Goal: Task Accomplishment & Management: Complete application form

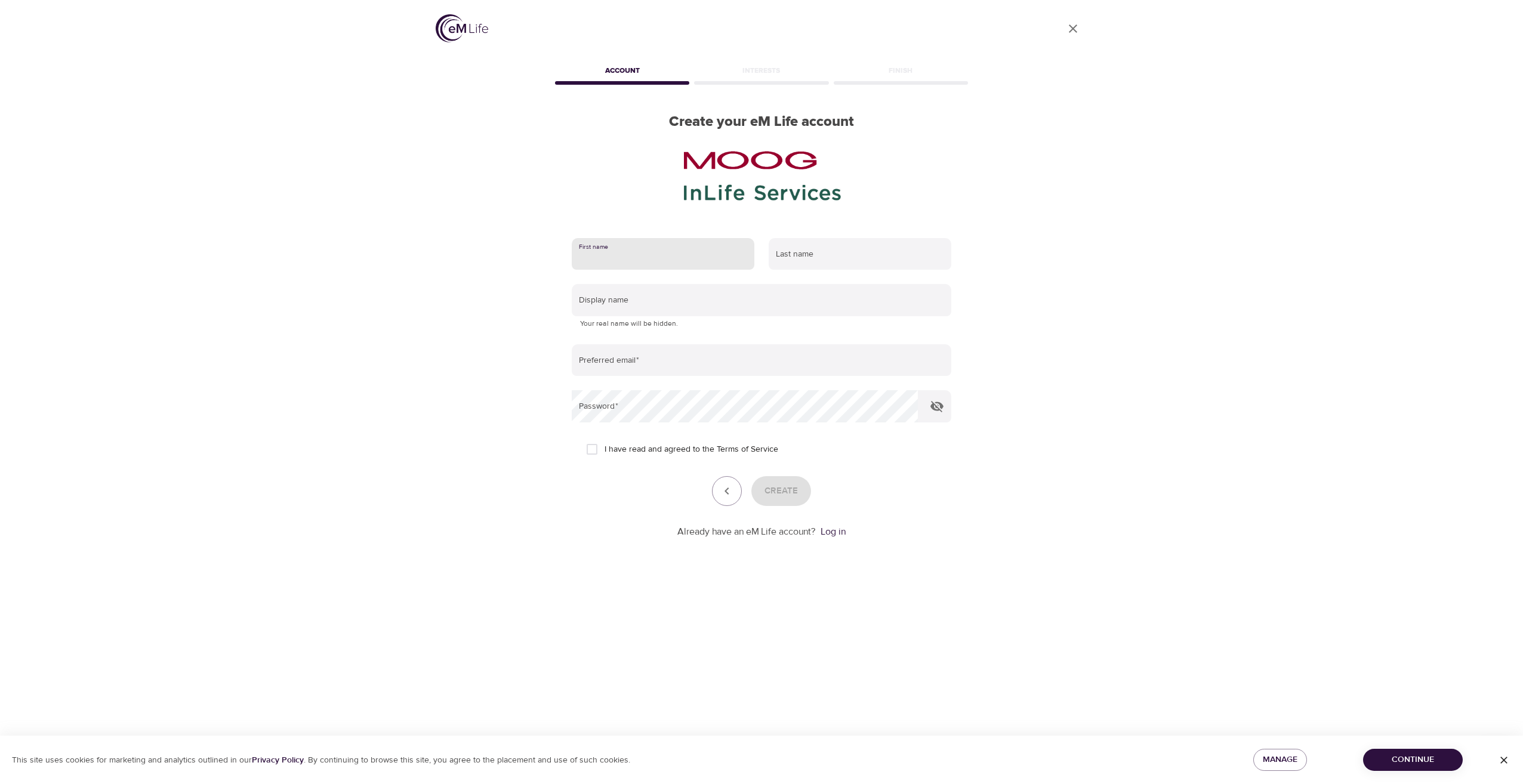
click at [635, 258] on input "text" at bounding box center [663, 254] width 182 height 32
type input "[PERSON_NAME]"
type input "Kopra"
click at [635, 314] on input "text" at bounding box center [762, 300] width 379 height 32
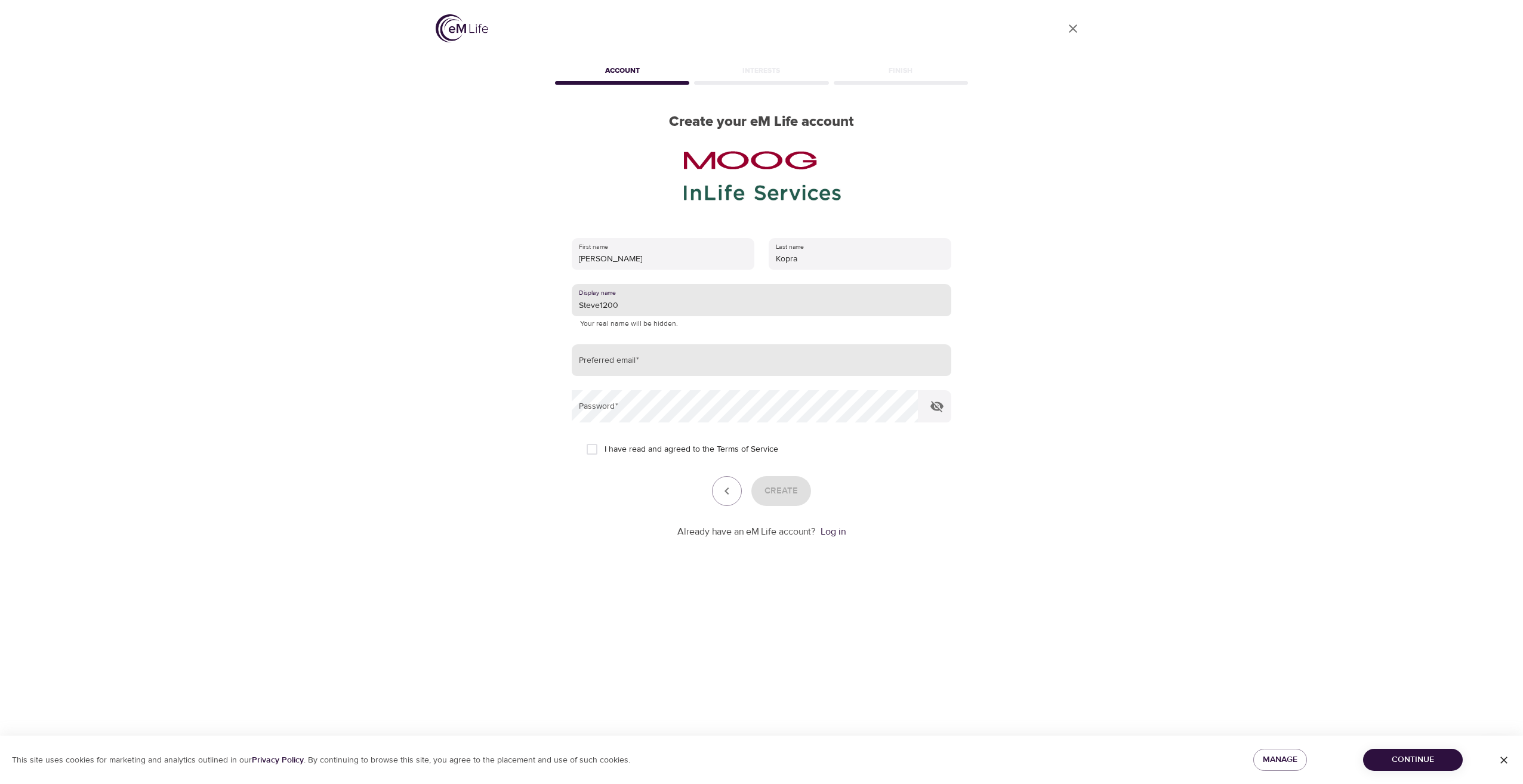
type input "Steve1200"
click at [622, 360] on input "email" at bounding box center [762, 360] width 379 height 32
type input "[EMAIL_ADDRESS][DOMAIN_NAME]"
click at [943, 410] on icon "button" at bounding box center [937, 406] width 14 height 14
click at [155, 181] on div "User Profile Account Interests Finish Create your eM Life account First name [P…" at bounding box center [761, 392] width 1523 height 784
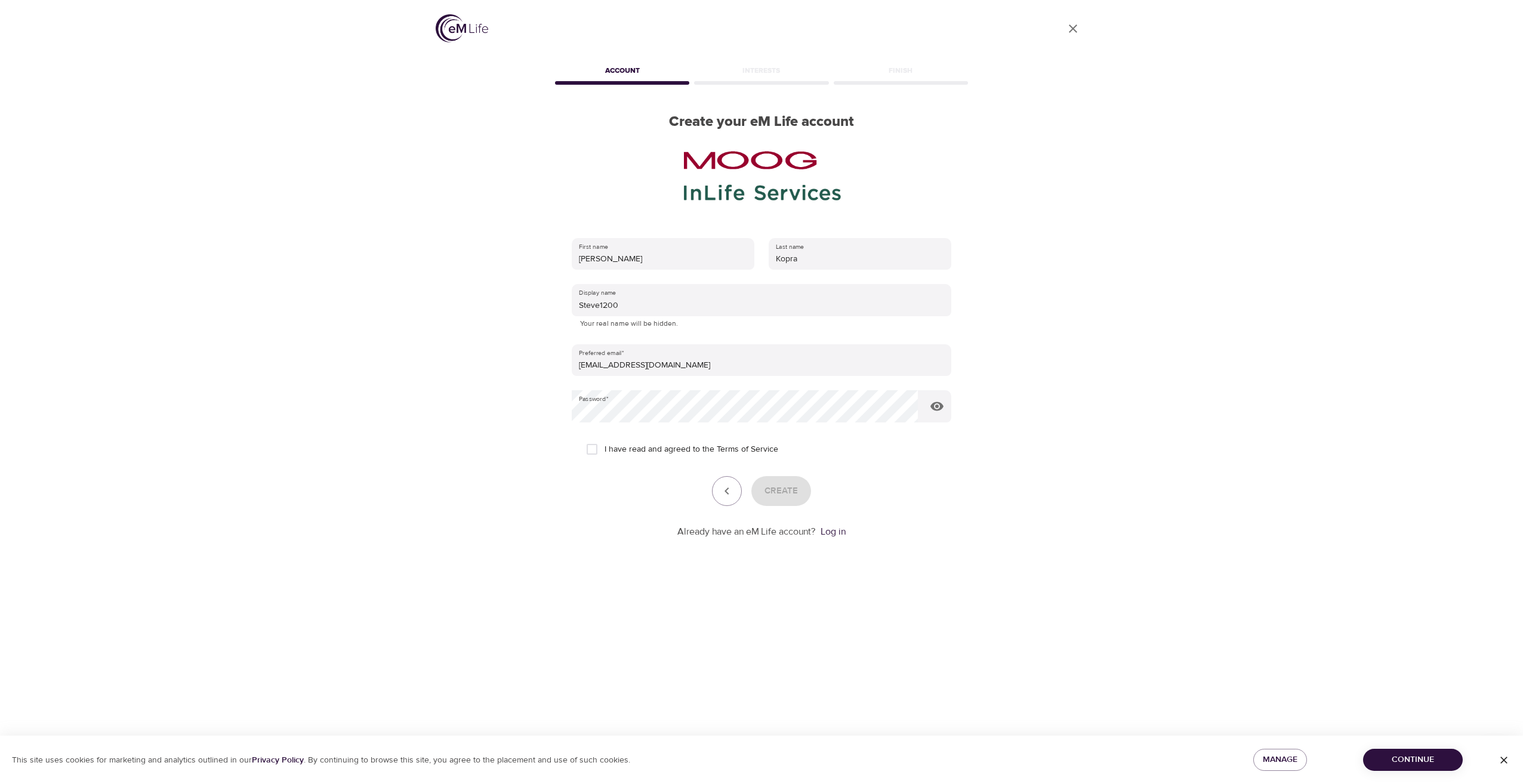
click at [789, 493] on div "Create" at bounding box center [762, 490] width 379 height 30
click at [591, 450] on input "I have read and agreed to the Terms of Service" at bounding box center [591, 449] width 25 height 25
checkbox input "true"
click at [779, 487] on span "Create" at bounding box center [781, 490] width 34 height 15
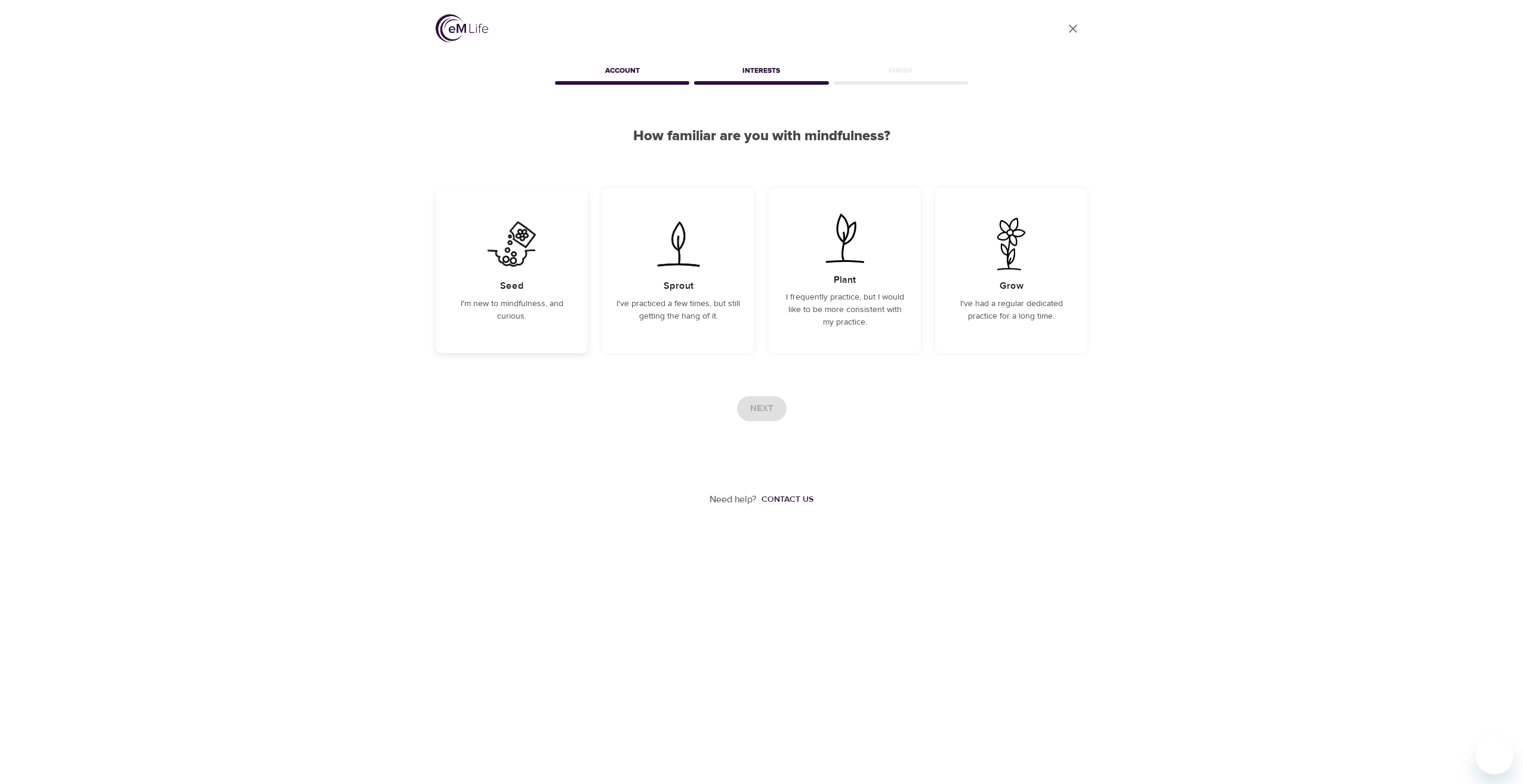
click at [512, 272] on div "Seed I'm new to mindfulness, and curious." at bounding box center [511, 270] width 152 height 166
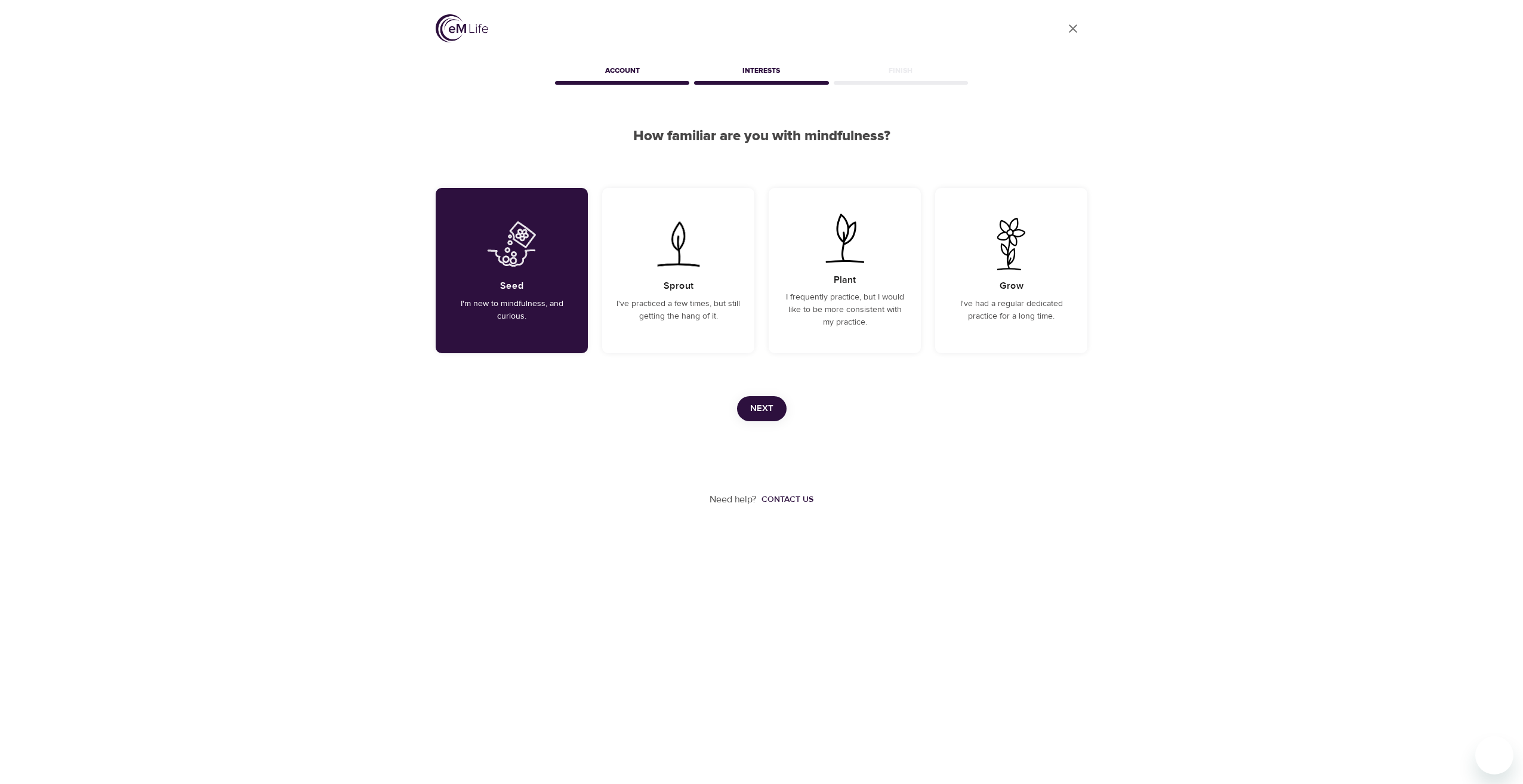
click at [759, 408] on span "Next" at bounding box center [762, 408] width 23 height 15
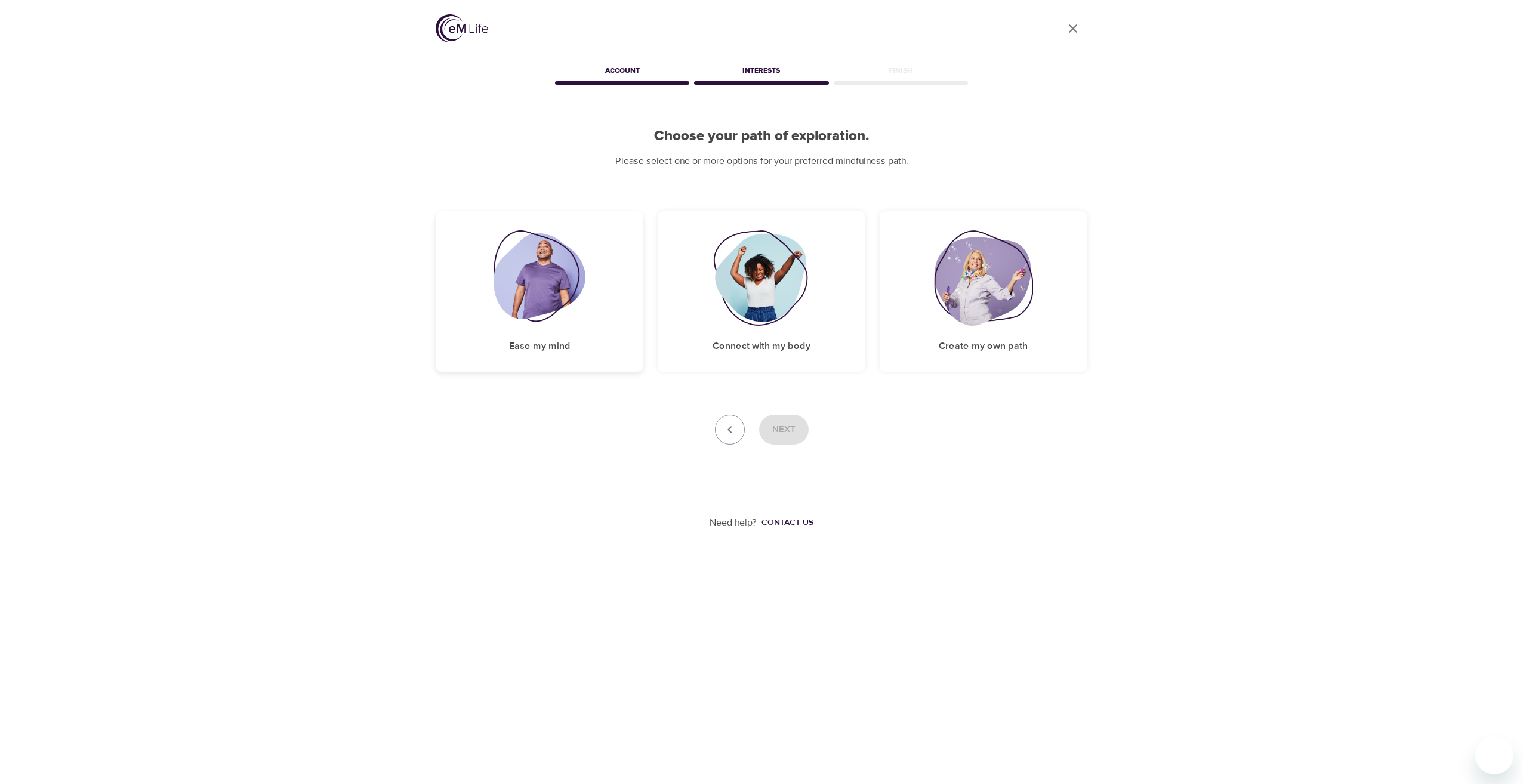
click at [530, 314] on img at bounding box center [540, 278] width 93 height 95
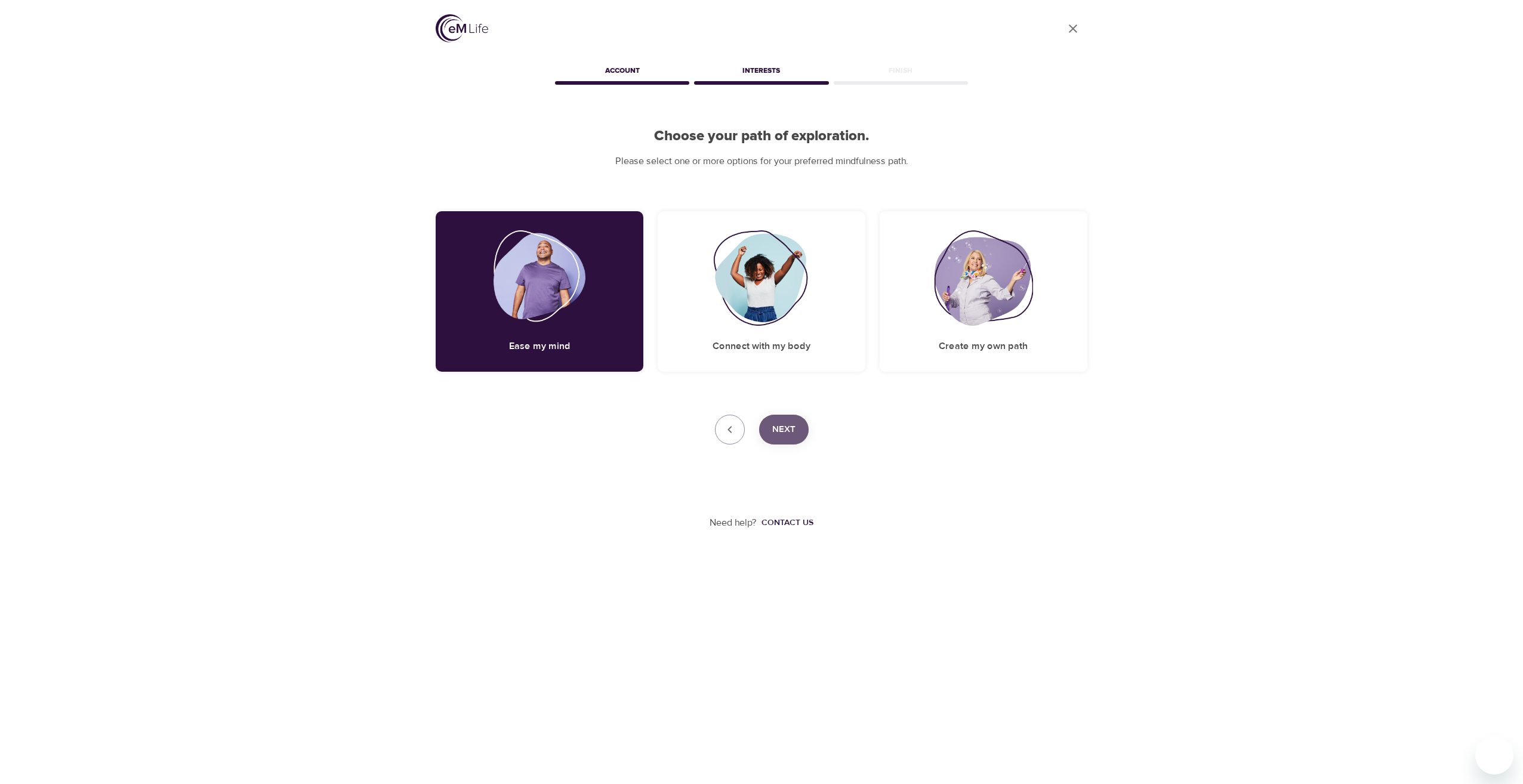
click at [781, 431] on span "Next" at bounding box center [784, 429] width 23 height 15
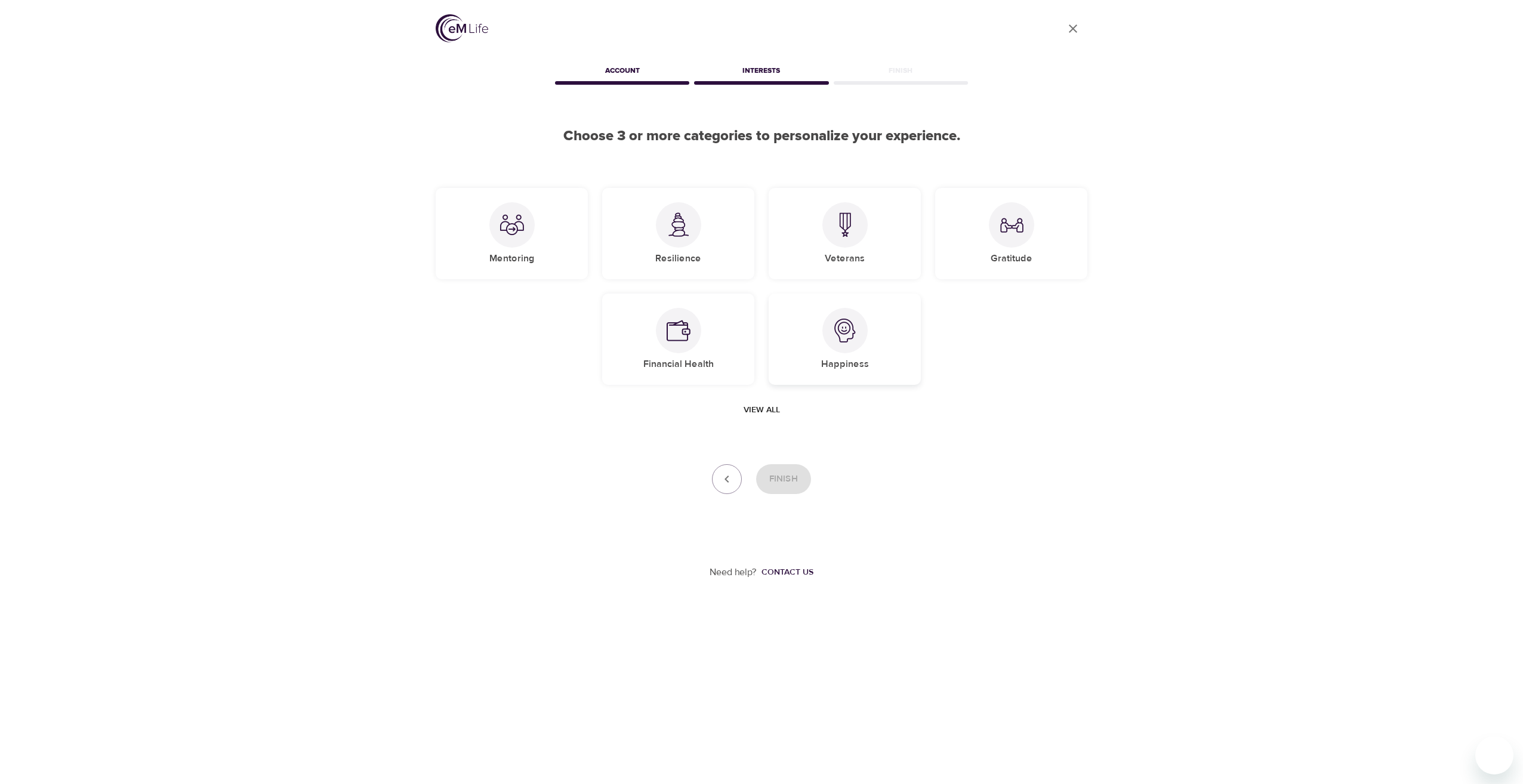
click at [851, 342] on img at bounding box center [845, 330] width 24 height 24
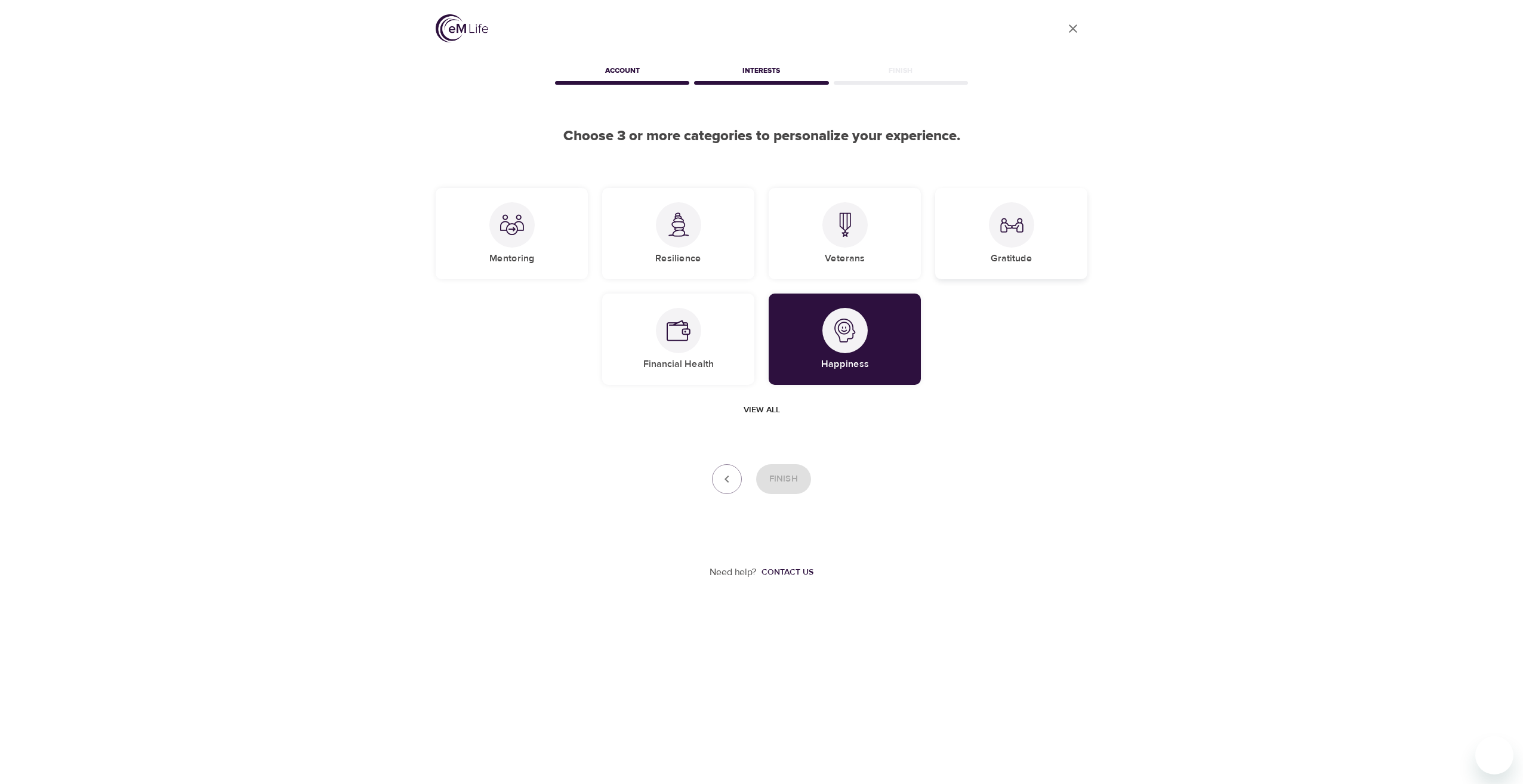
click at [1012, 246] on div at bounding box center [1012, 225] width 46 height 46
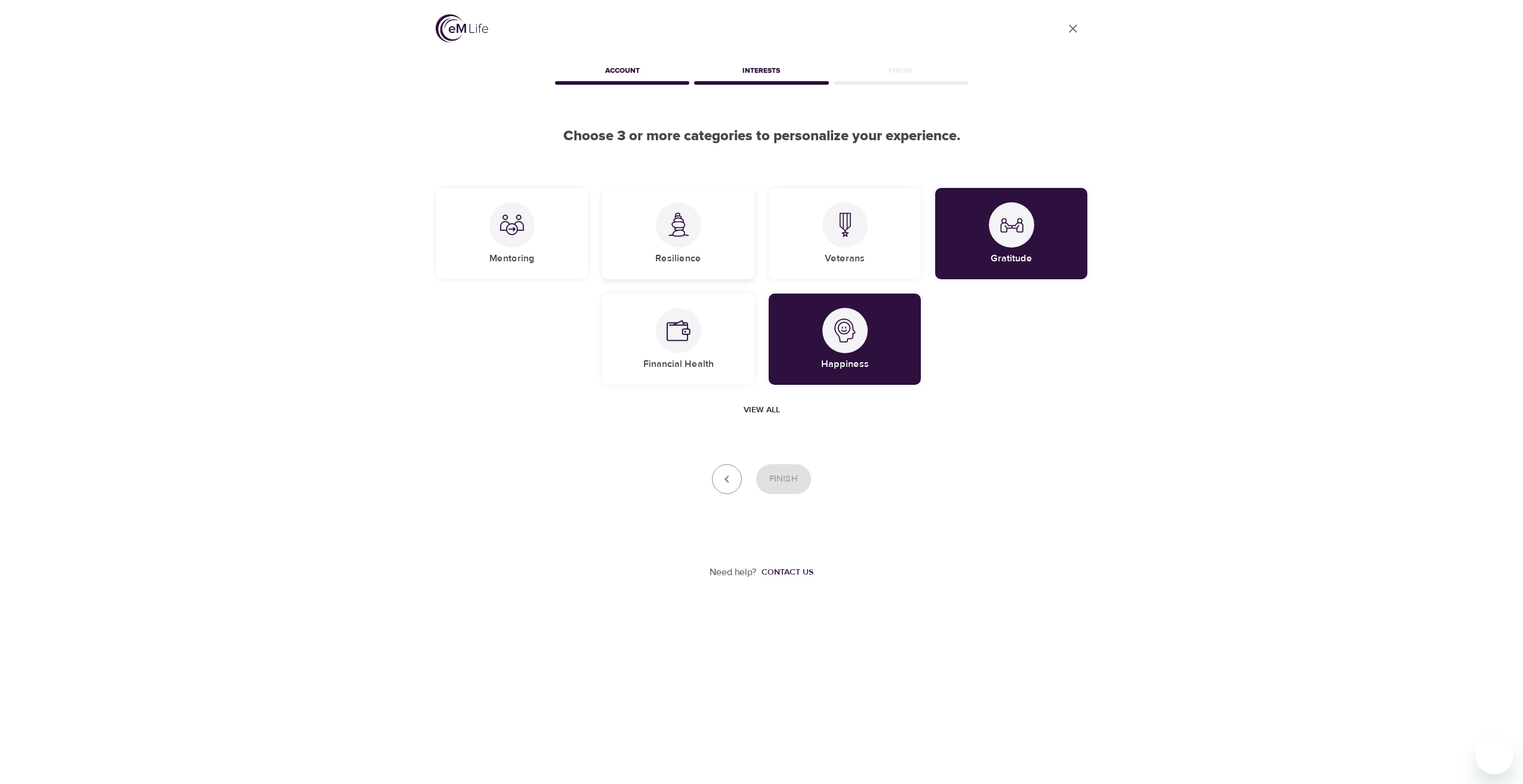
click at [687, 248] on div "Resilience" at bounding box center [679, 234] width 152 height 91
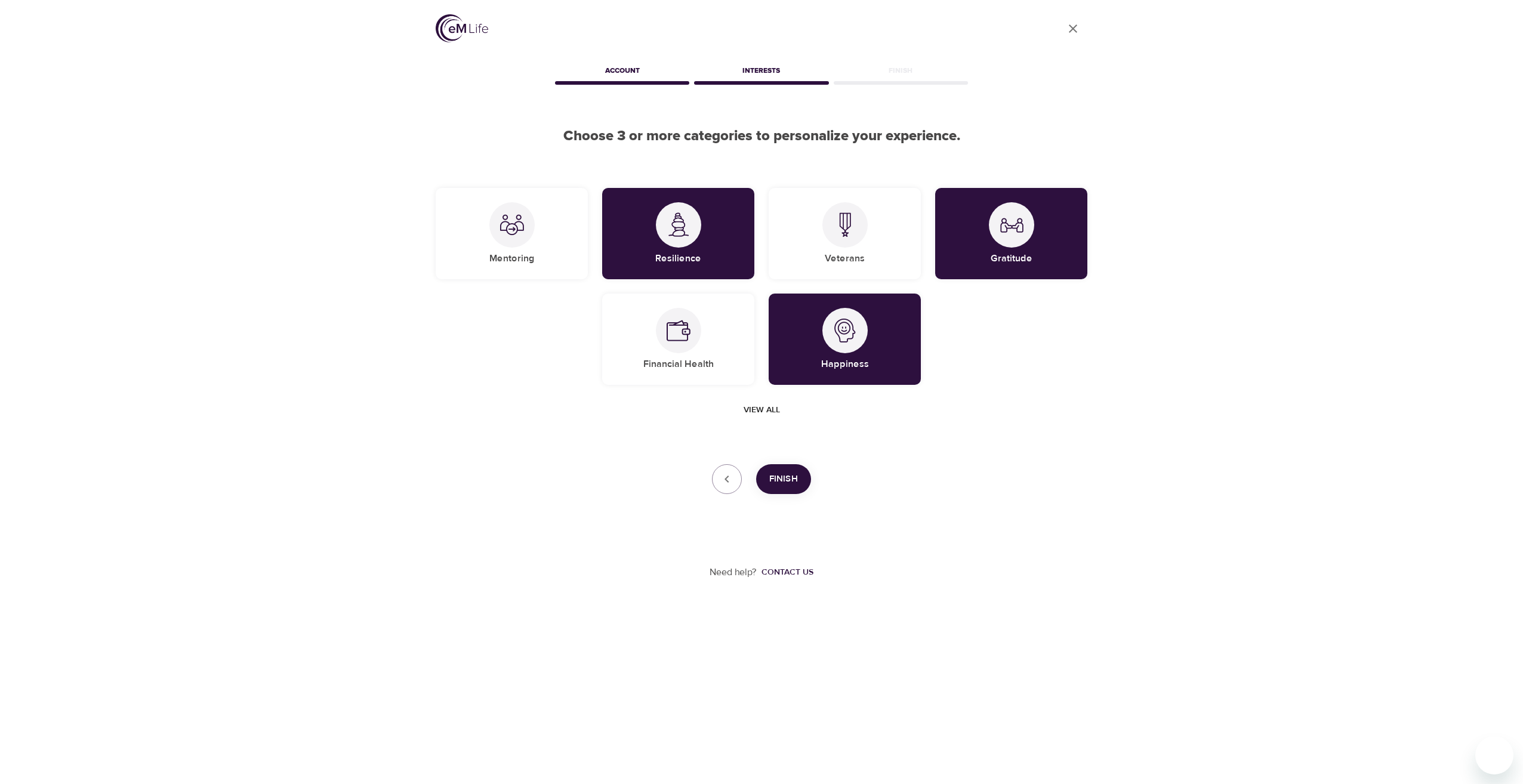
click at [788, 485] on span "Finish" at bounding box center [784, 478] width 29 height 15
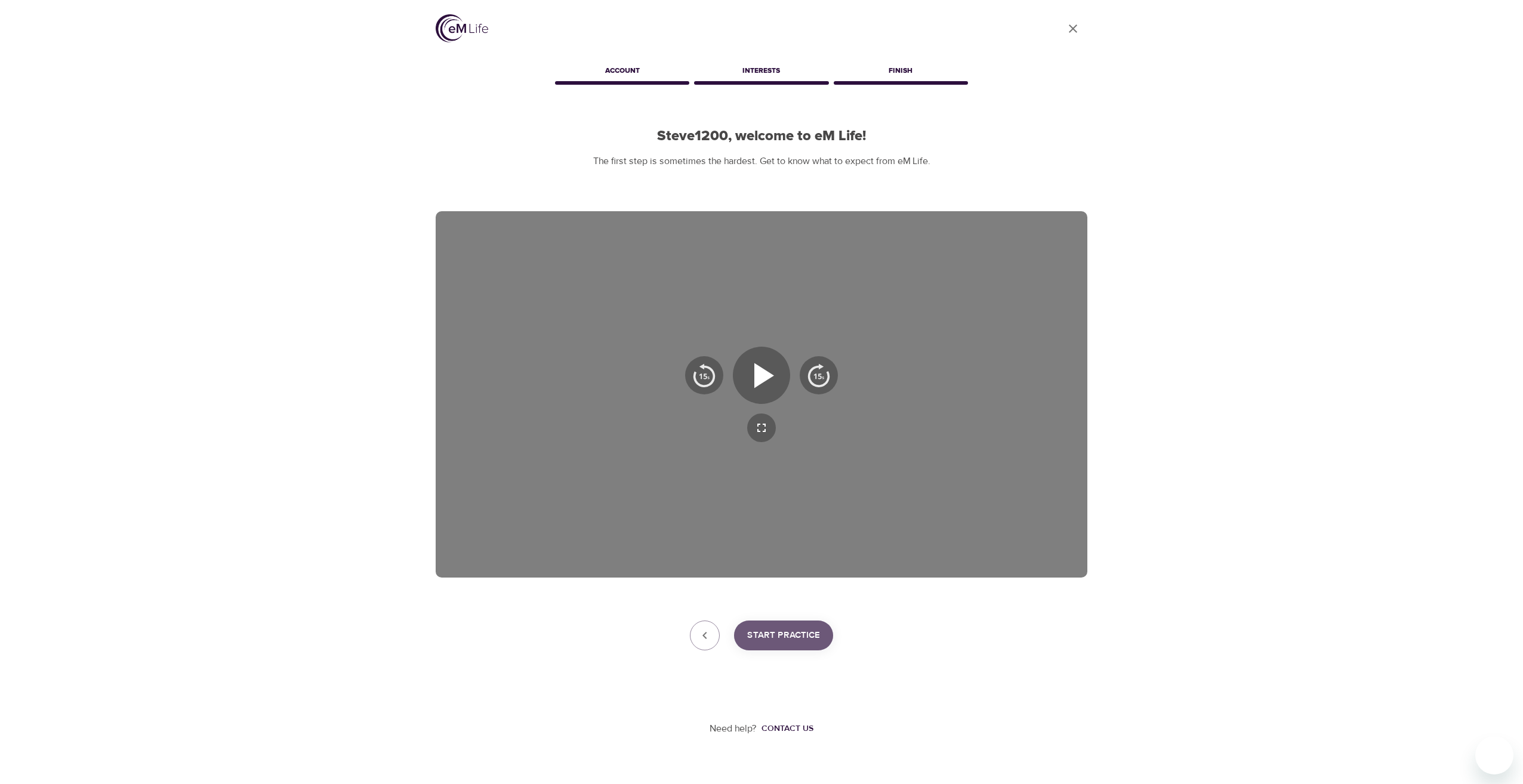
click at [775, 634] on span "Start Practice" at bounding box center [784, 635] width 73 height 15
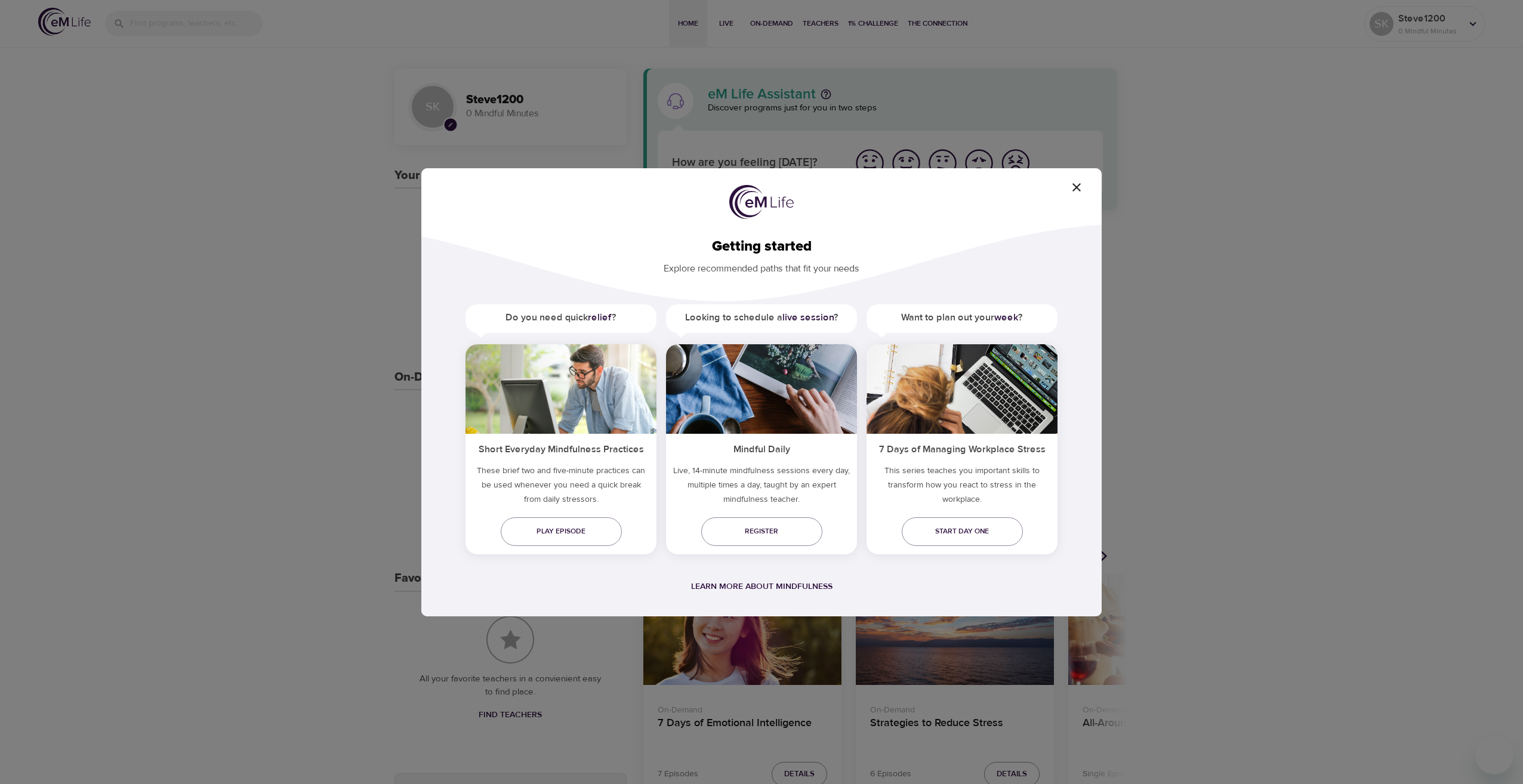
click at [1072, 197] on div "Getting started Explore recommended paths that fit your needs Do you need quick…" at bounding box center [762, 392] width 680 height 448
click at [1074, 193] on icon "button" at bounding box center [1077, 187] width 14 height 14
